Goal: Task Accomplishment & Management: Complete application form

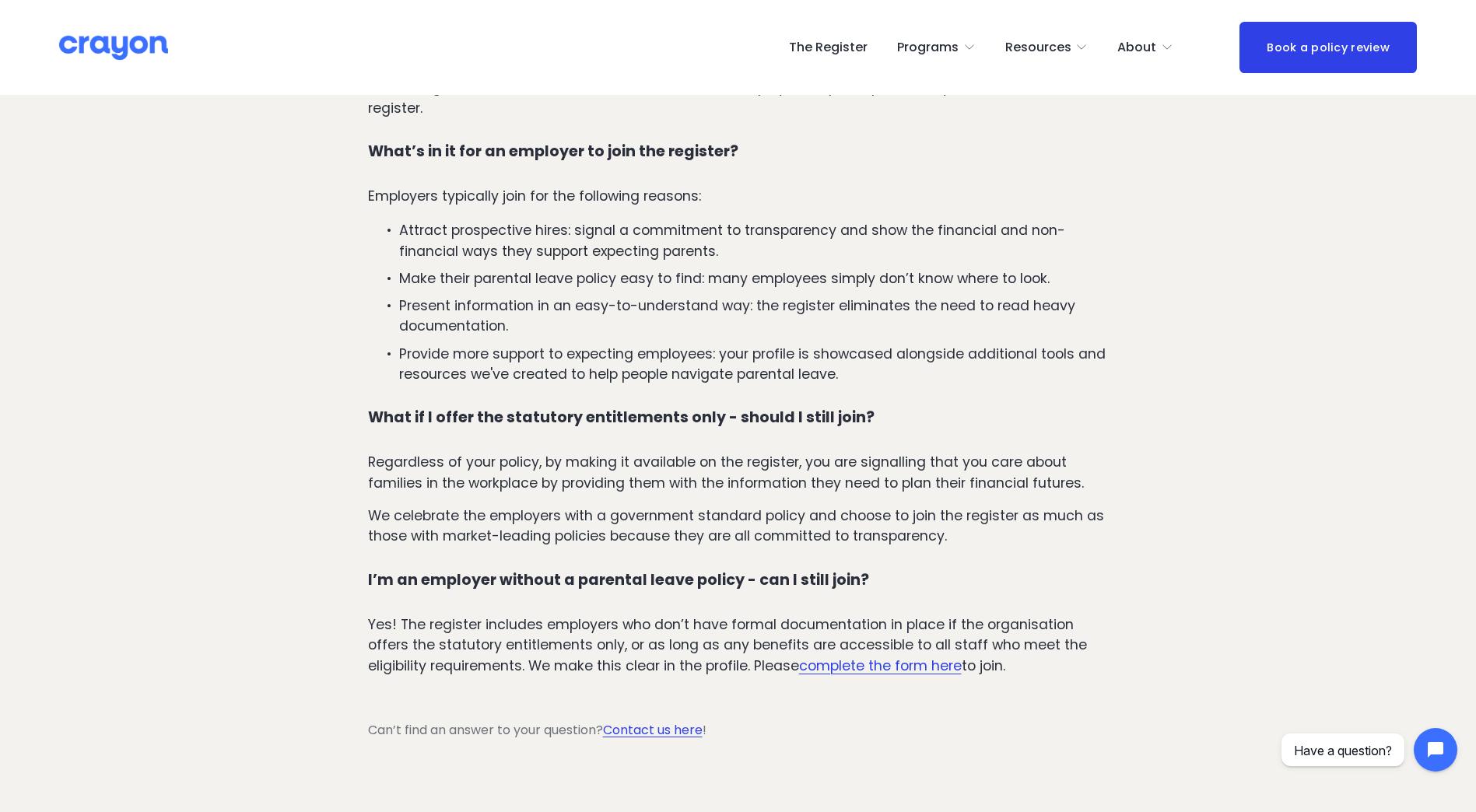
scroll to position [2800, 0]
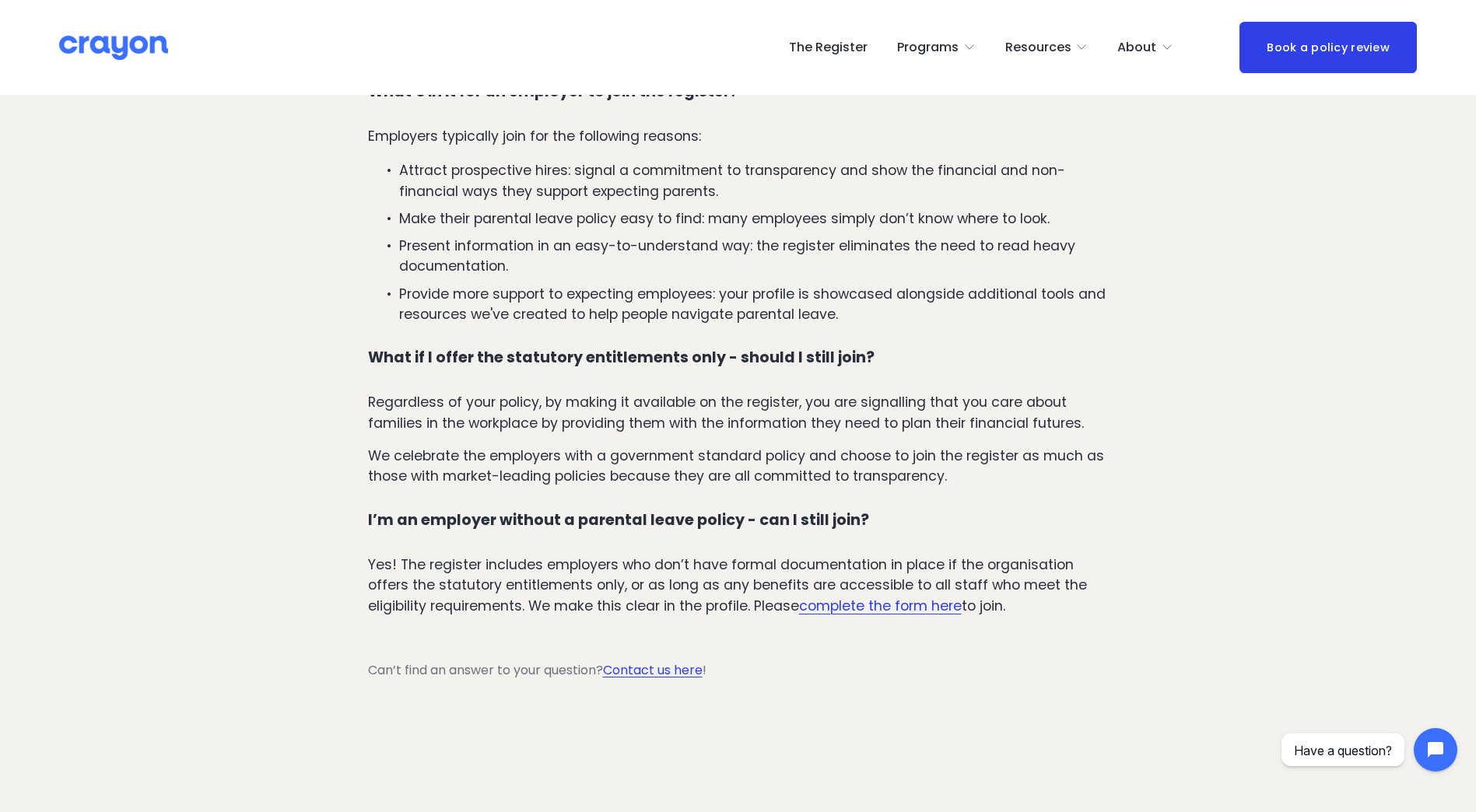
click at [826, 45] on link "The Register" at bounding box center [828, 47] width 79 height 25
